Goal: Task Accomplishment & Management: Use online tool/utility

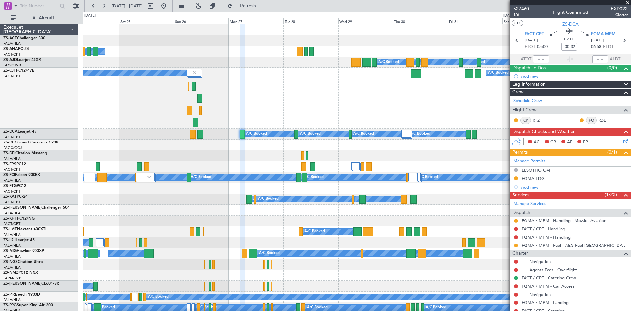
click at [626, 2] on span at bounding box center [628, 3] width 7 height 6
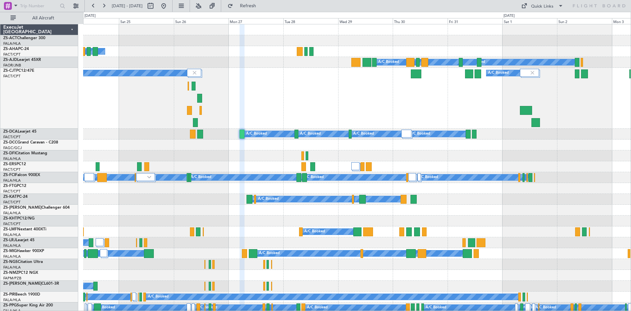
type input "0"
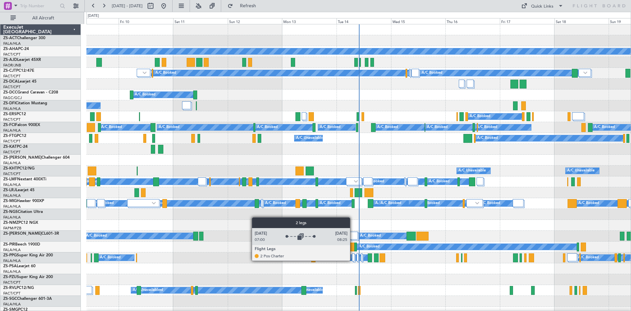
click at [353, 260] on div at bounding box center [353, 257] width 2 height 8
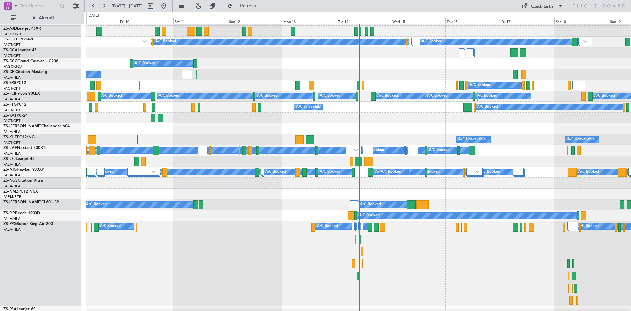
scroll to position [33, 0]
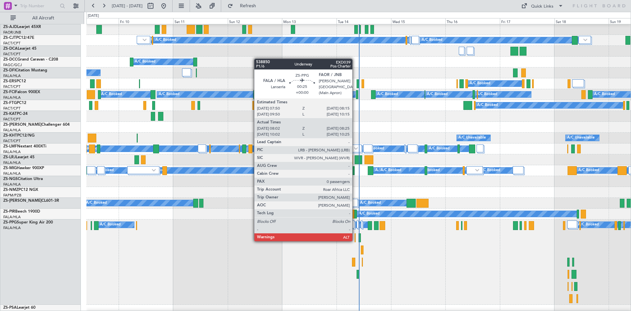
click at [355, 240] on div at bounding box center [355, 237] width 1 height 9
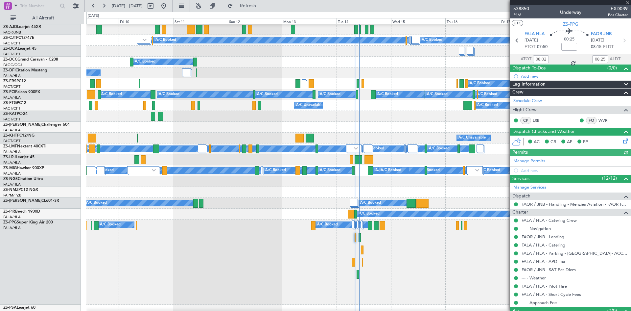
type input "10:02"
type input "10:25"
type input "08:02"
type input "08:25"
click at [522, 9] on span "538850" at bounding box center [521, 8] width 16 height 7
